Goal: Task Accomplishment & Management: Manage account settings

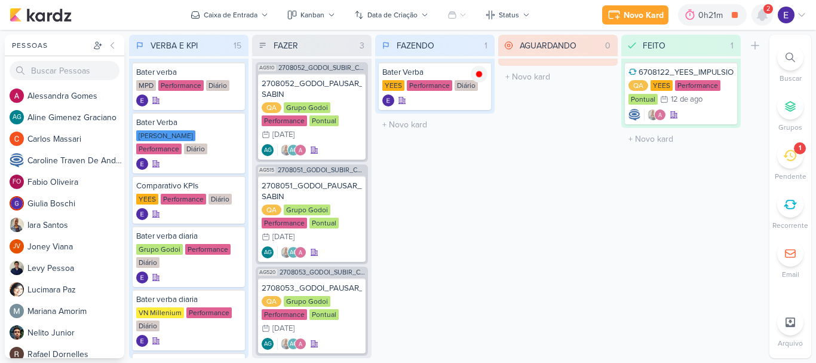
click at [762, 14] on icon at bounding box center [762, 15] width 10 height 11
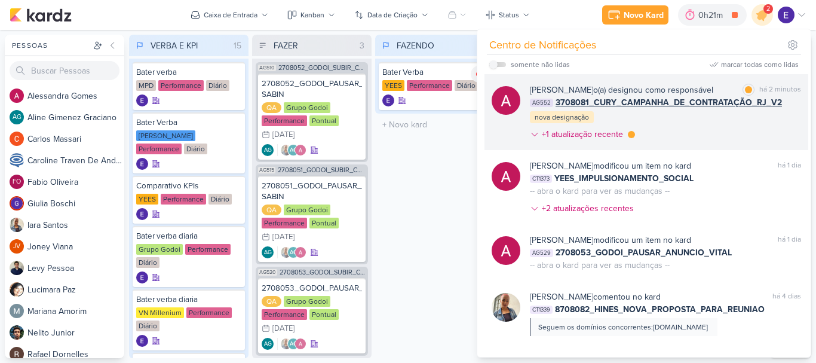
click at [768, 115] on div "[PERSON_NAME] o(a) designou como responsável marcar como lida há 2 minutos AG55…" at bounding box center [665, 115] width 271 height 62
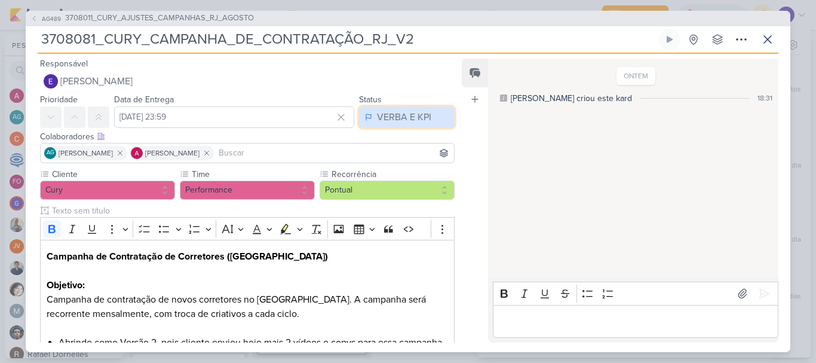
click at [407, 123] on div "VERBA E KPI" at bounding box center [404, 117] width 54 height 14
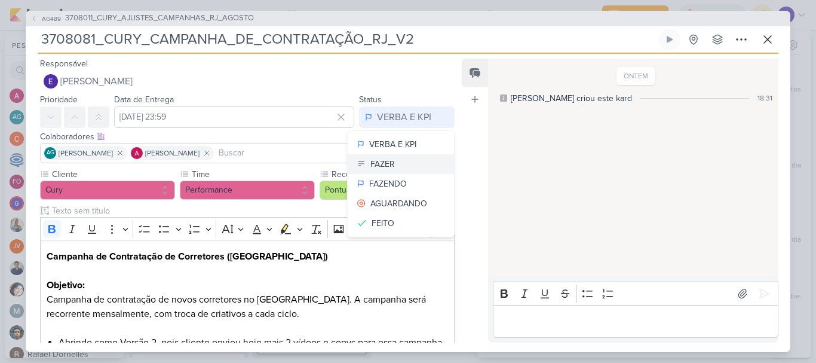
click at [400, 161] on button "FAZER" at bounding box center [401, 164] width 106 height 20
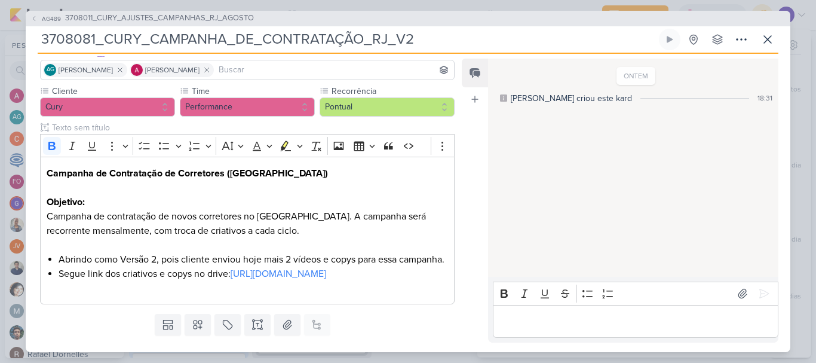
scroll to position [140, 0]
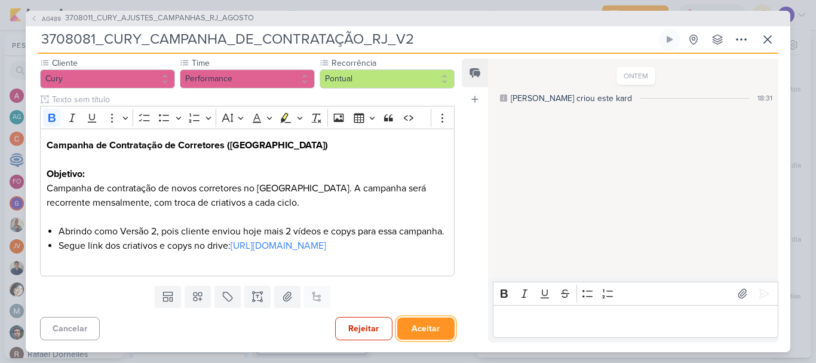
click at [425, 319] on button "Aceitar" at bounding box center [425, 328] width 57 height 22
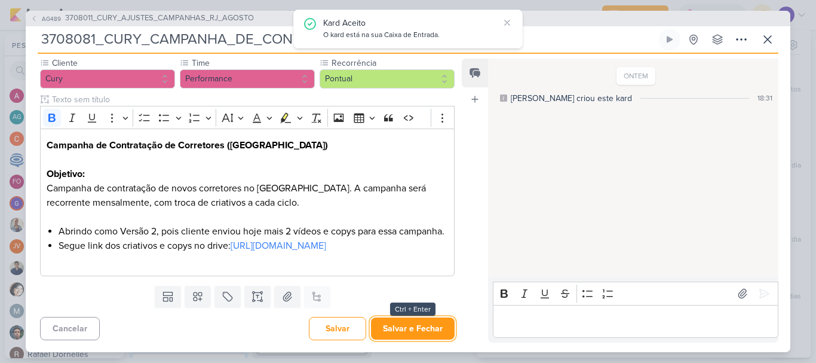
click at [425, 319] on button "Salvar e Fechar" at bounding box center [413, 328] width 84 height 22
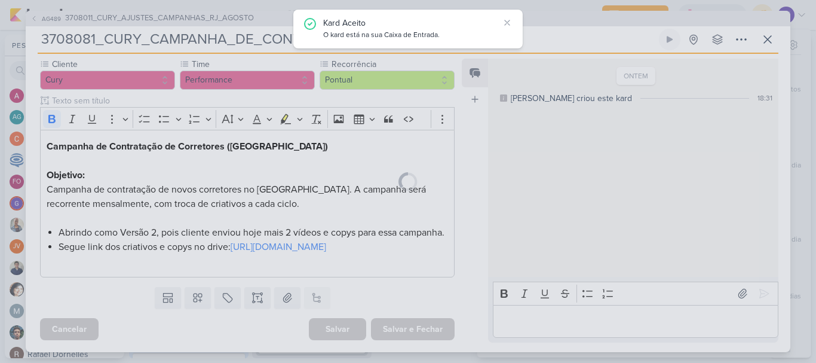
scroll to position [139, 0]
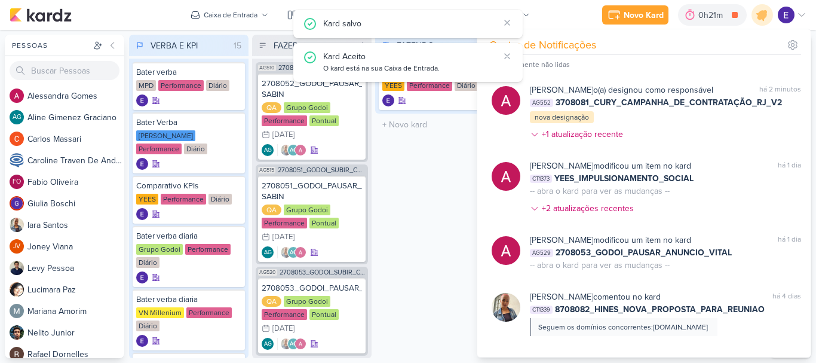
click at [422, 293] on div "FAZENDO 1 Mover Para Esquerda Mover Para Direita [GEOGRAPHIC_DATA] Bater Verba …" at bounding box center [434, 196] width 119 height 323
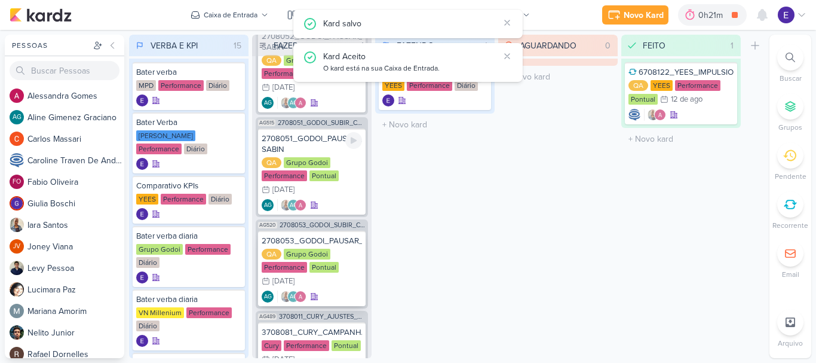
scroll to position [106, 0]
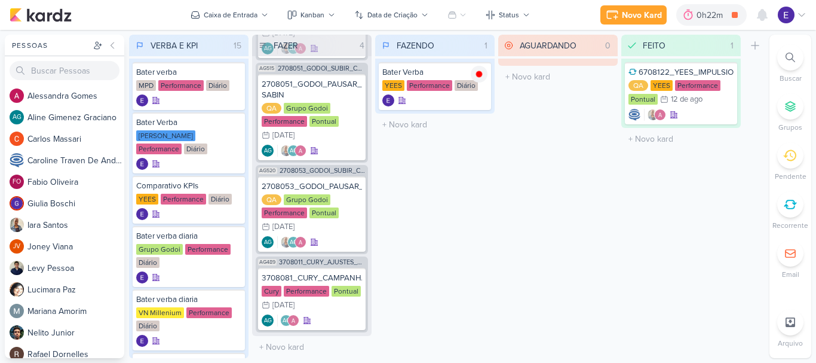
click at [554, 306] on div "AGUARDANDO 0 Mover Para Esquerda Mover Para Direita [GEOGRAPHIC_DATA] O título …" at bounding box center [557, 196] width 119 height 323
click at [325, 314] on div "AG AG" at bounding box center [312, 320] width 100 height 12
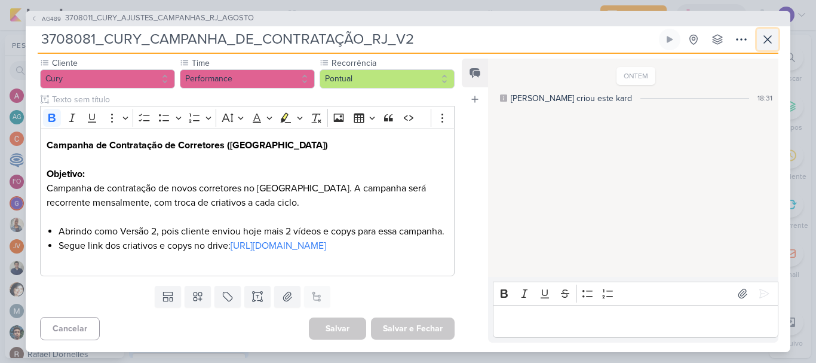
click at [768, 44] on icon at bounding box center [767, 39] width 14 height 14
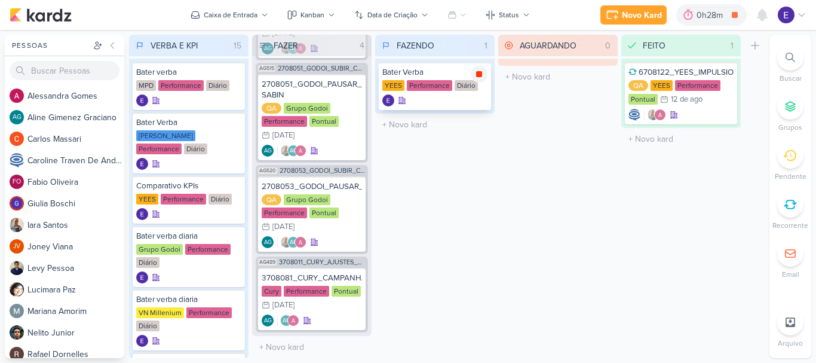
click at [480, 71] on icon at bounding box center [479, 74] width 6 height 6
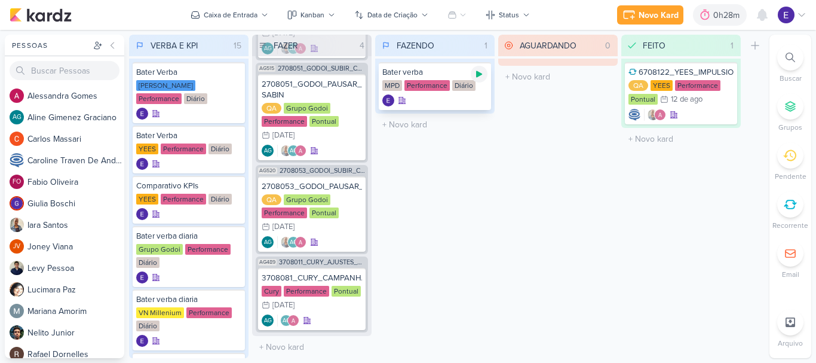
click at [476, 76] on icon at bounding box center [479, 74] width 10 height 10
